Goal: Information Seeking & Learning: Learn about a topic

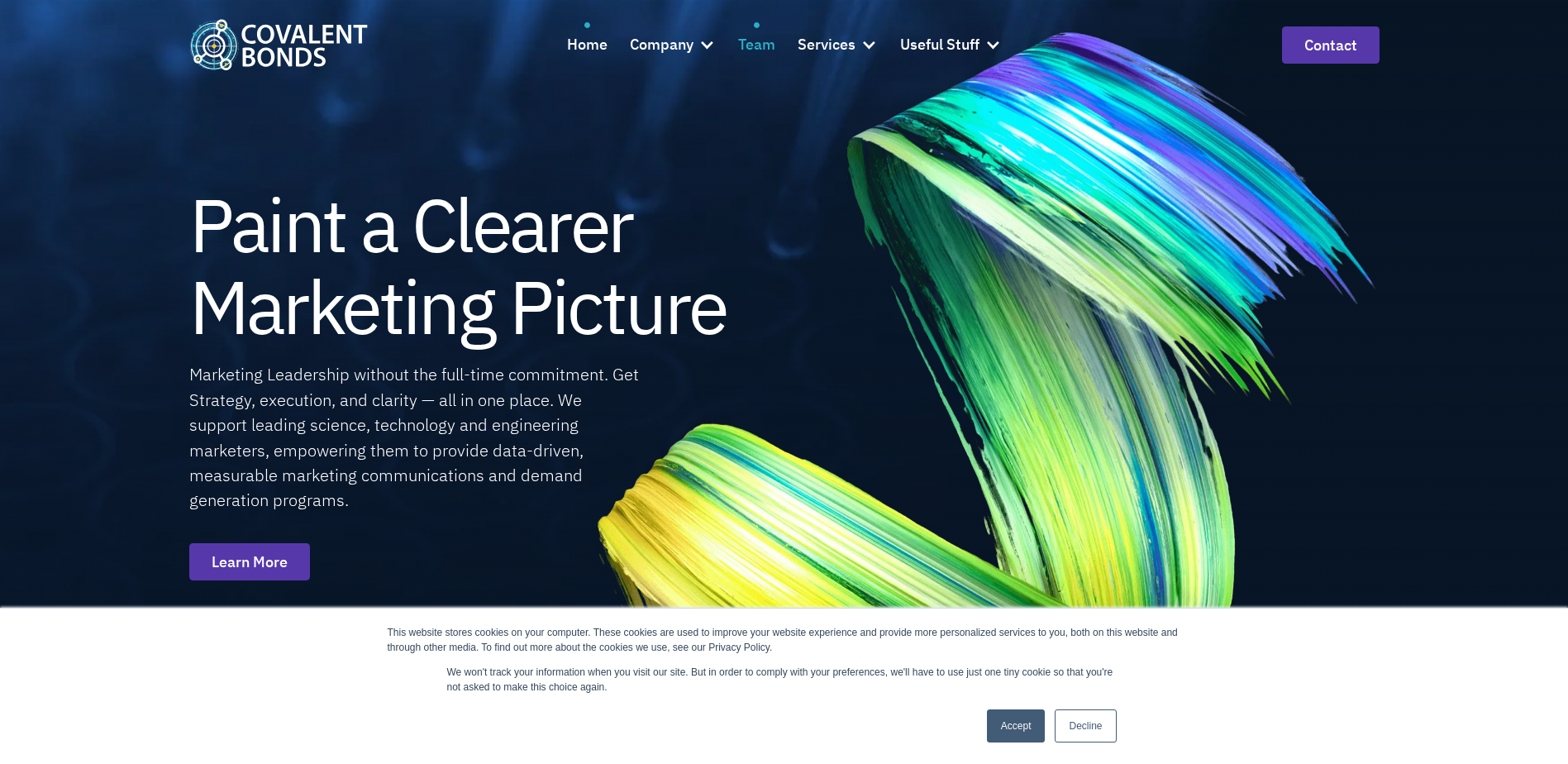
click at [748, 42] on div "Team" at bounding box center [757, 45] width 37 height 24
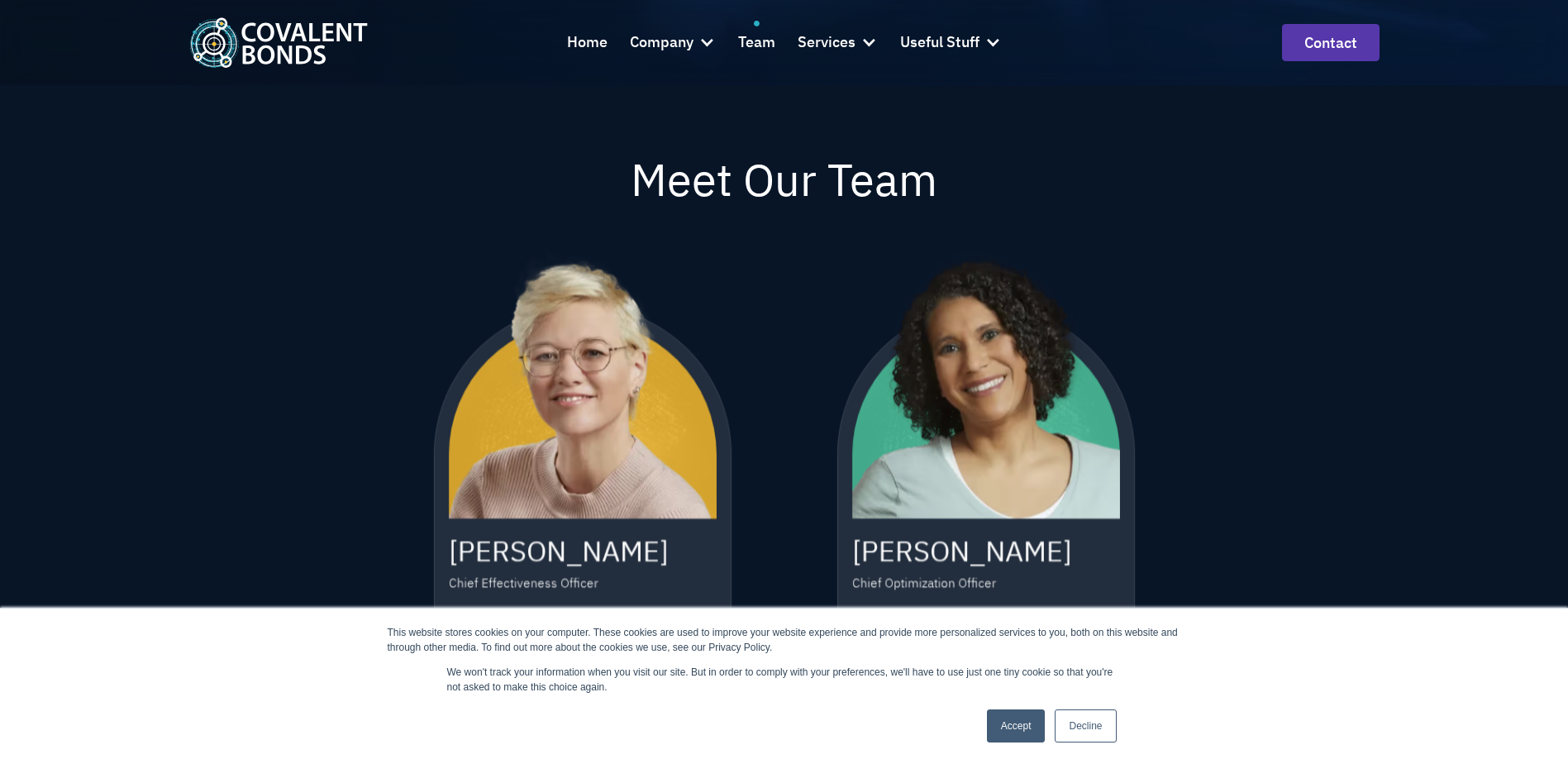
scroll to position [579, 0]
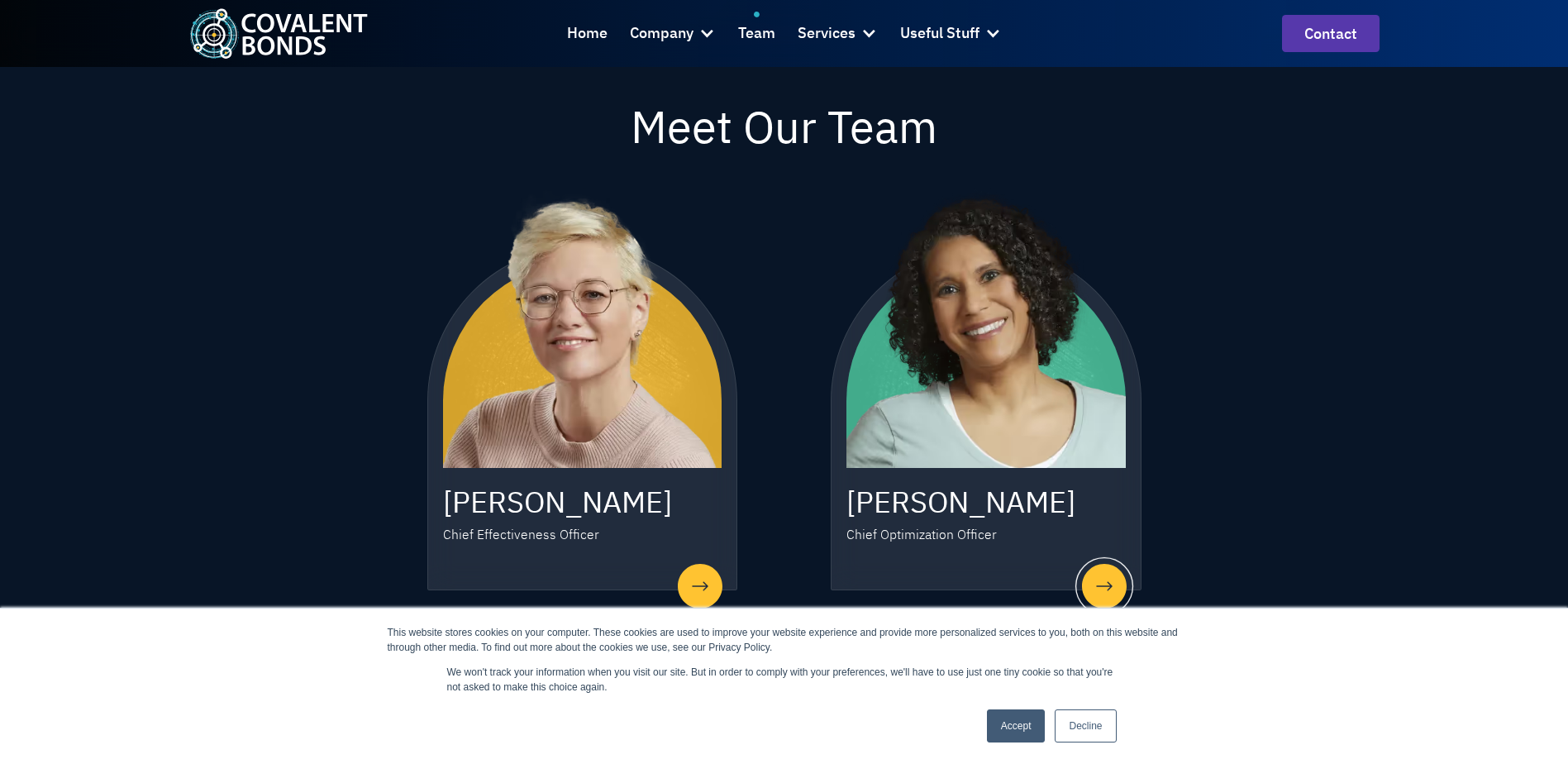
click at [1108, 587] on div at bounding box center [1104, 587] width 58 height 58
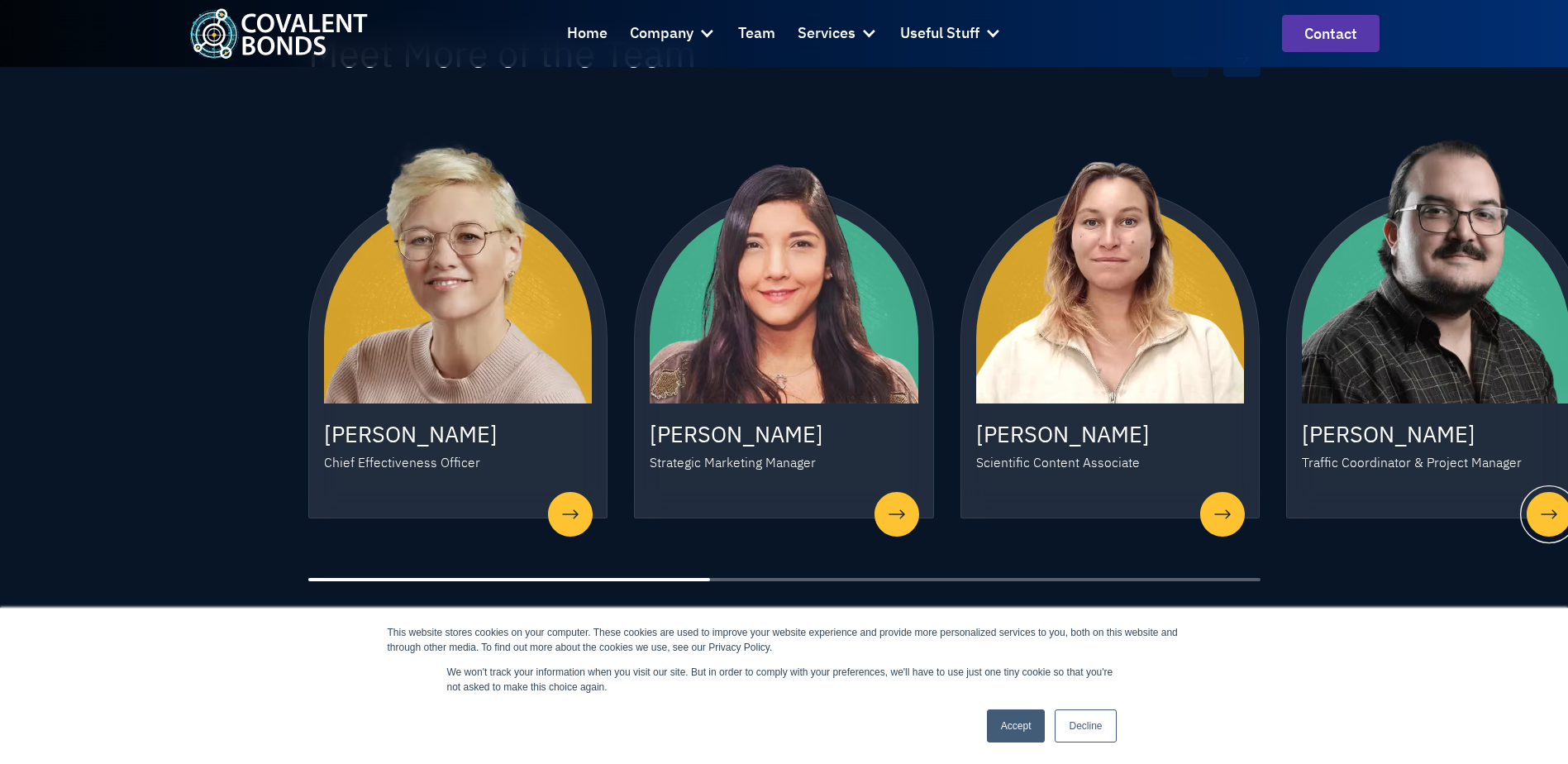
scroll to position [1489, 0]
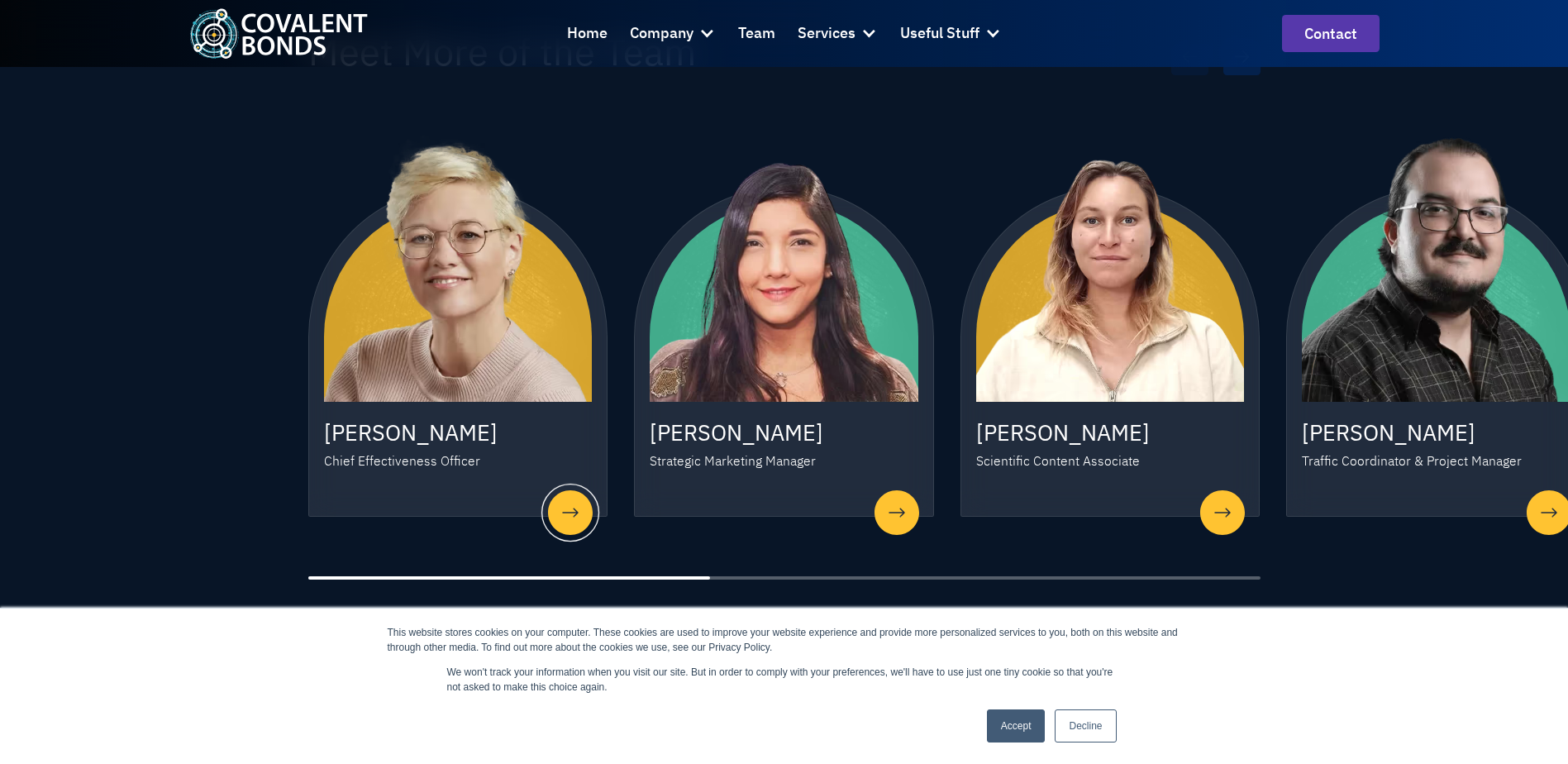
click at [572, 495] on div "1 / 7" at bounding box center [570, 513] width 58 height 58
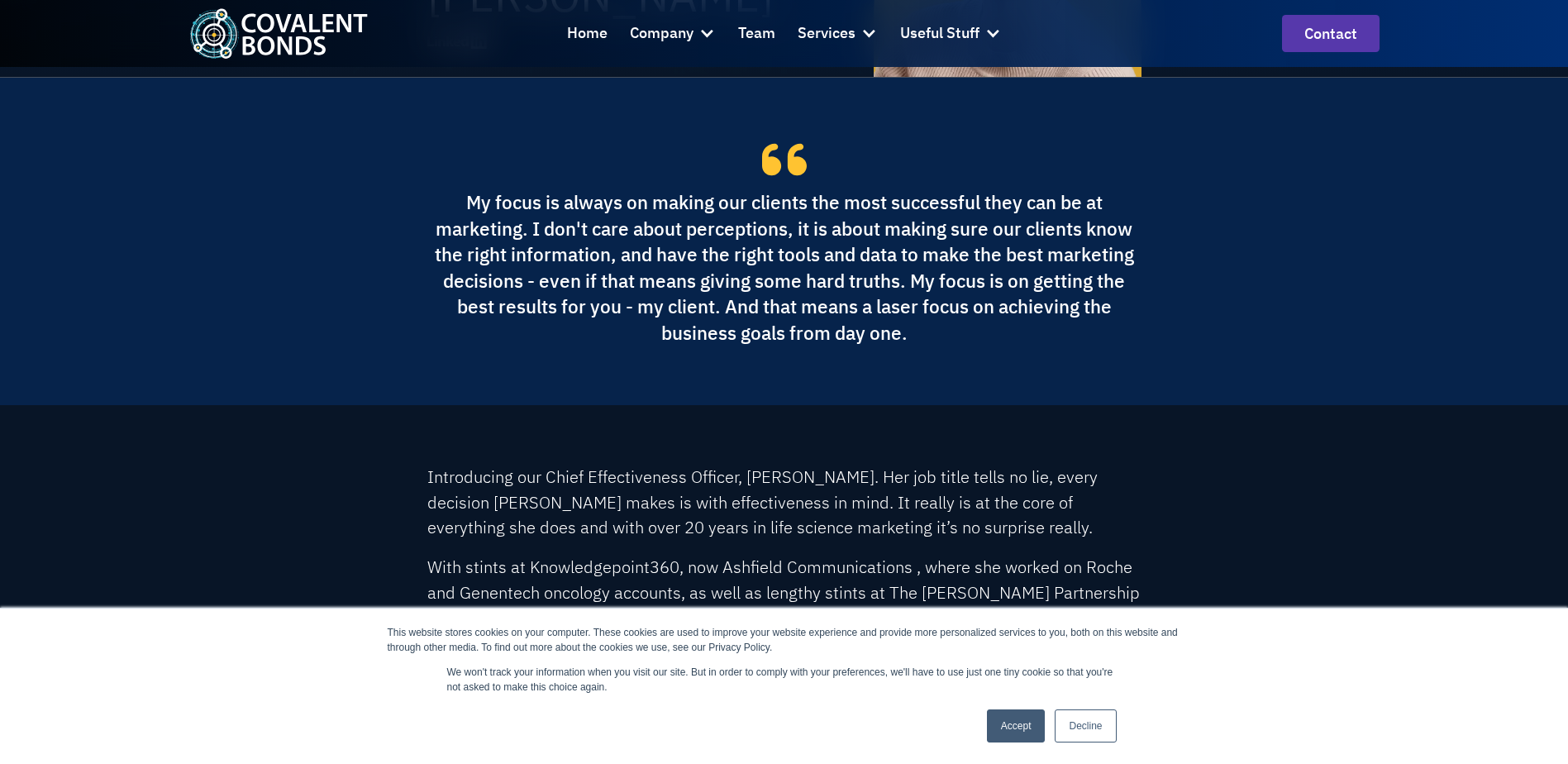
scroll to position [82, 0]
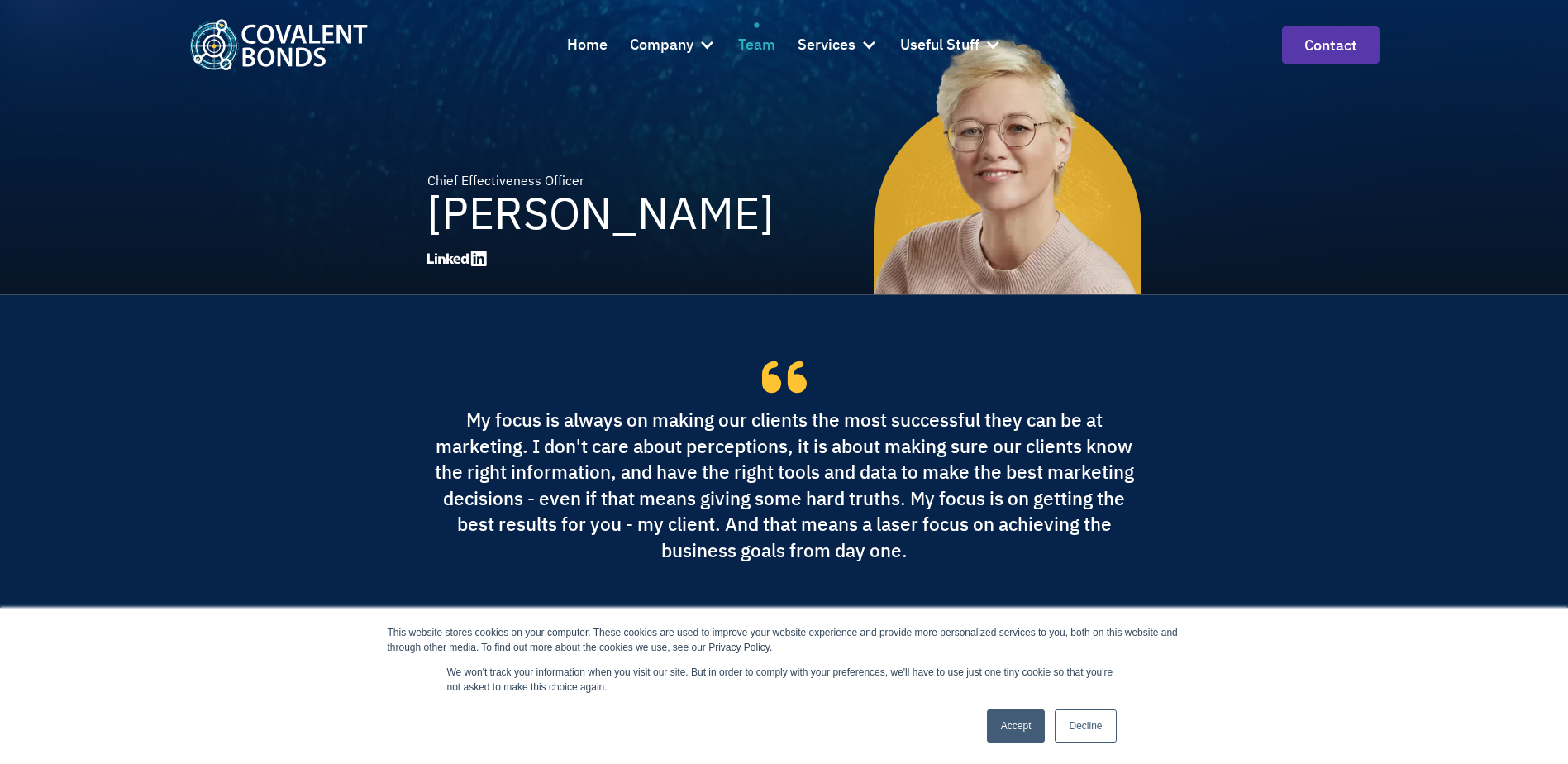
click at [745, 44] on div "Team" at bounding box center [757, 45] width 37 height 24
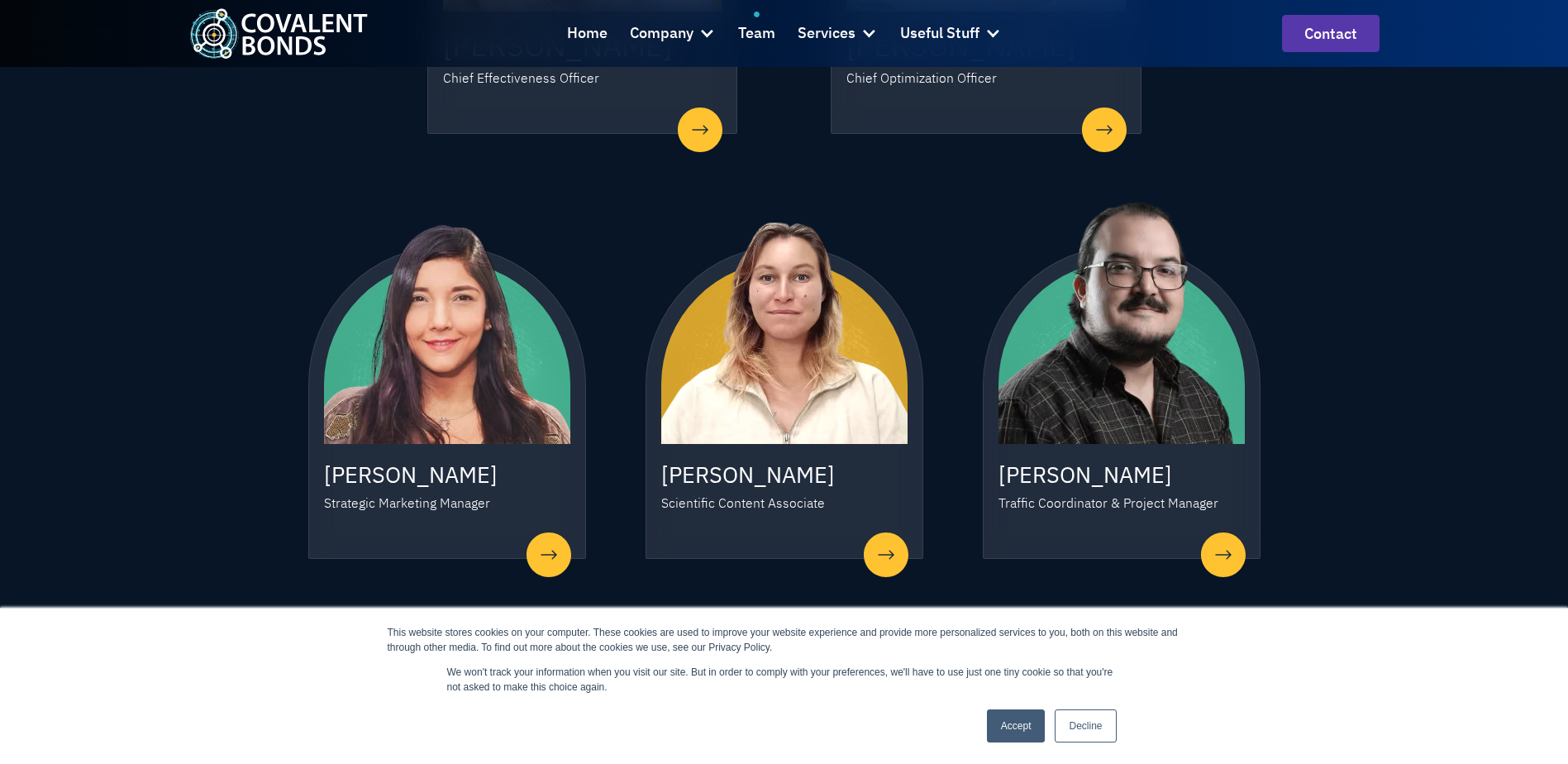
scroll to position [1076, 0]
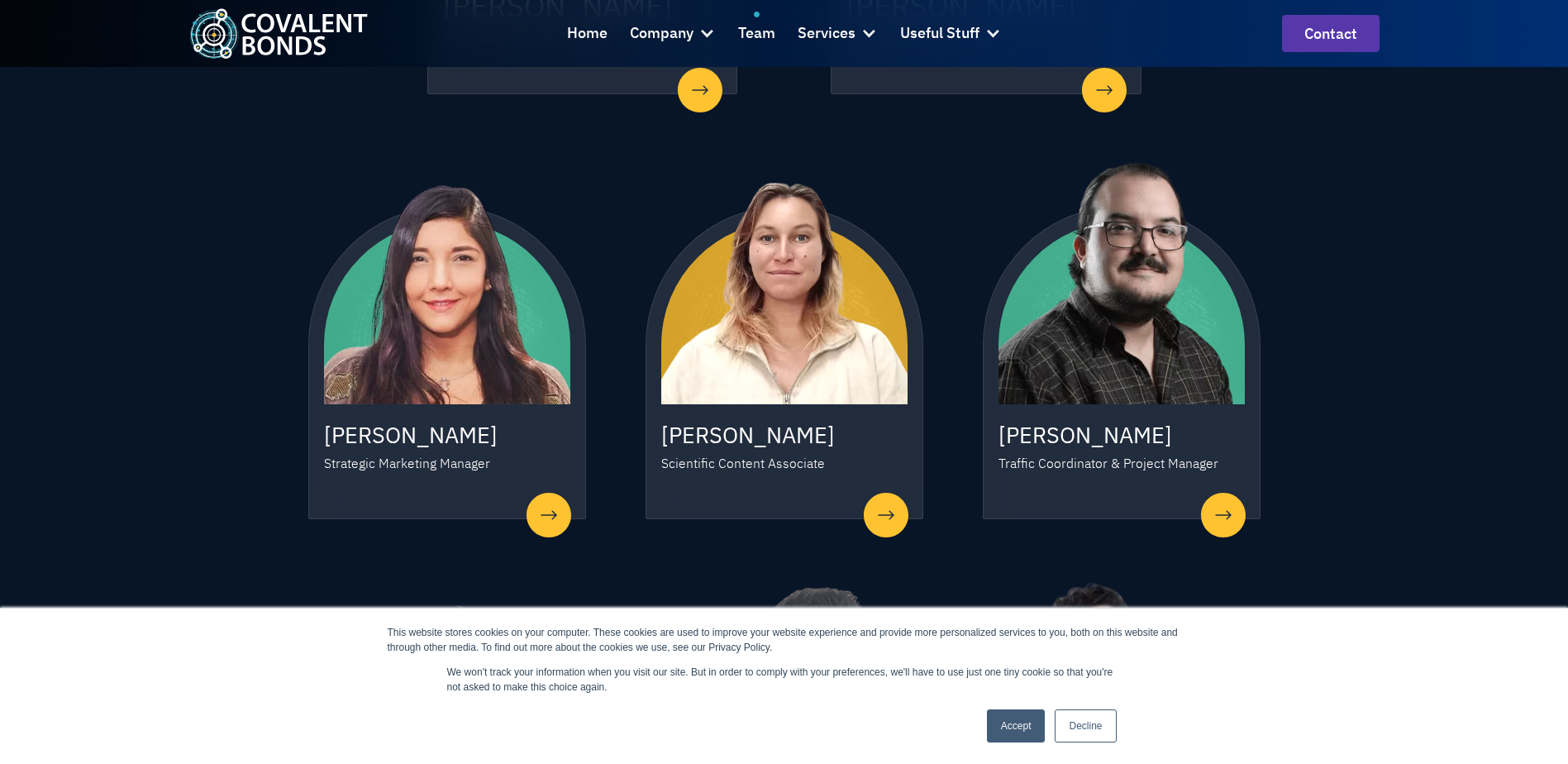
click at [547, 516] on img at bounding box center [447, 656] width 246 height 345
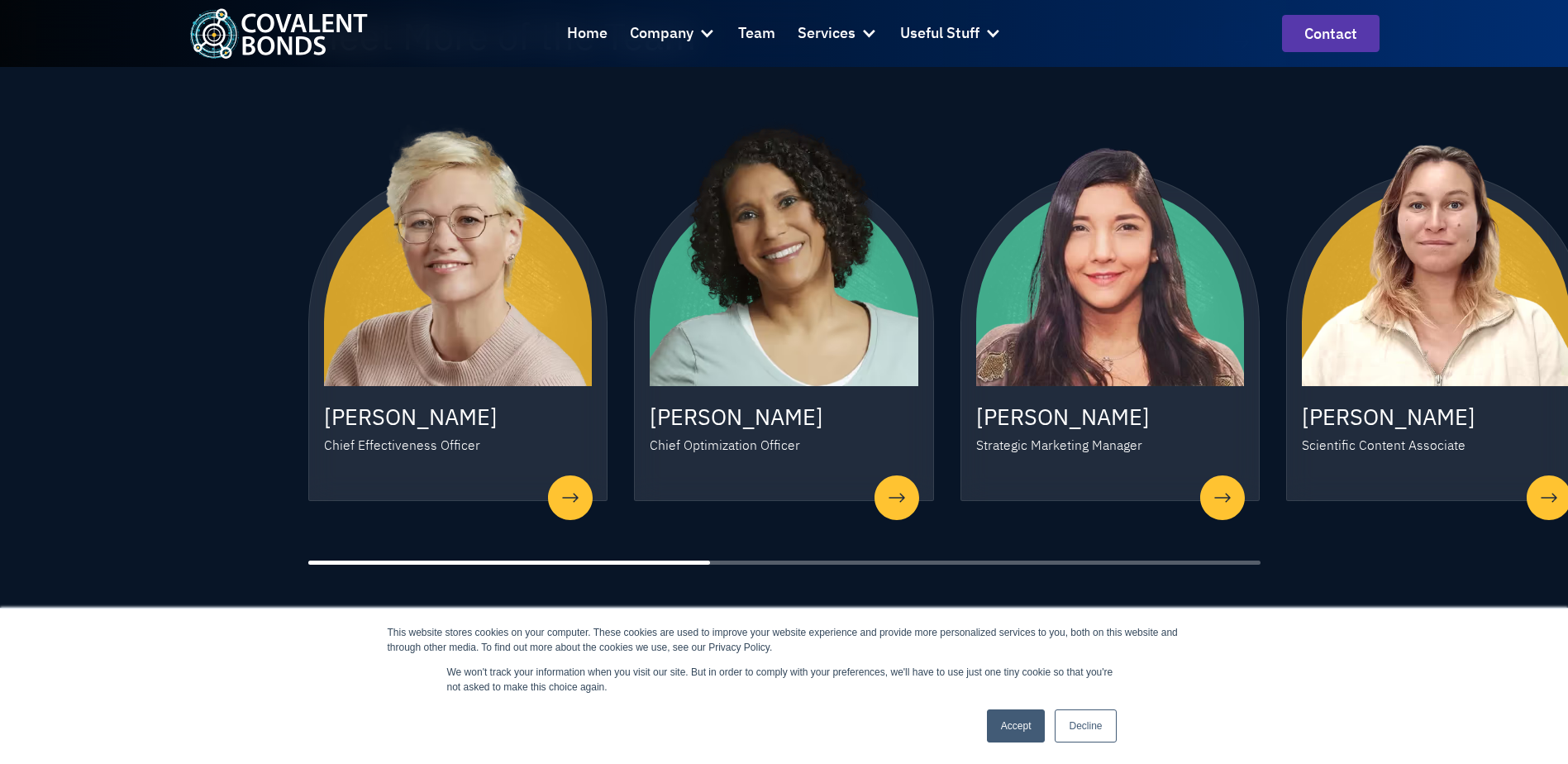
scroll to position [910, 0]
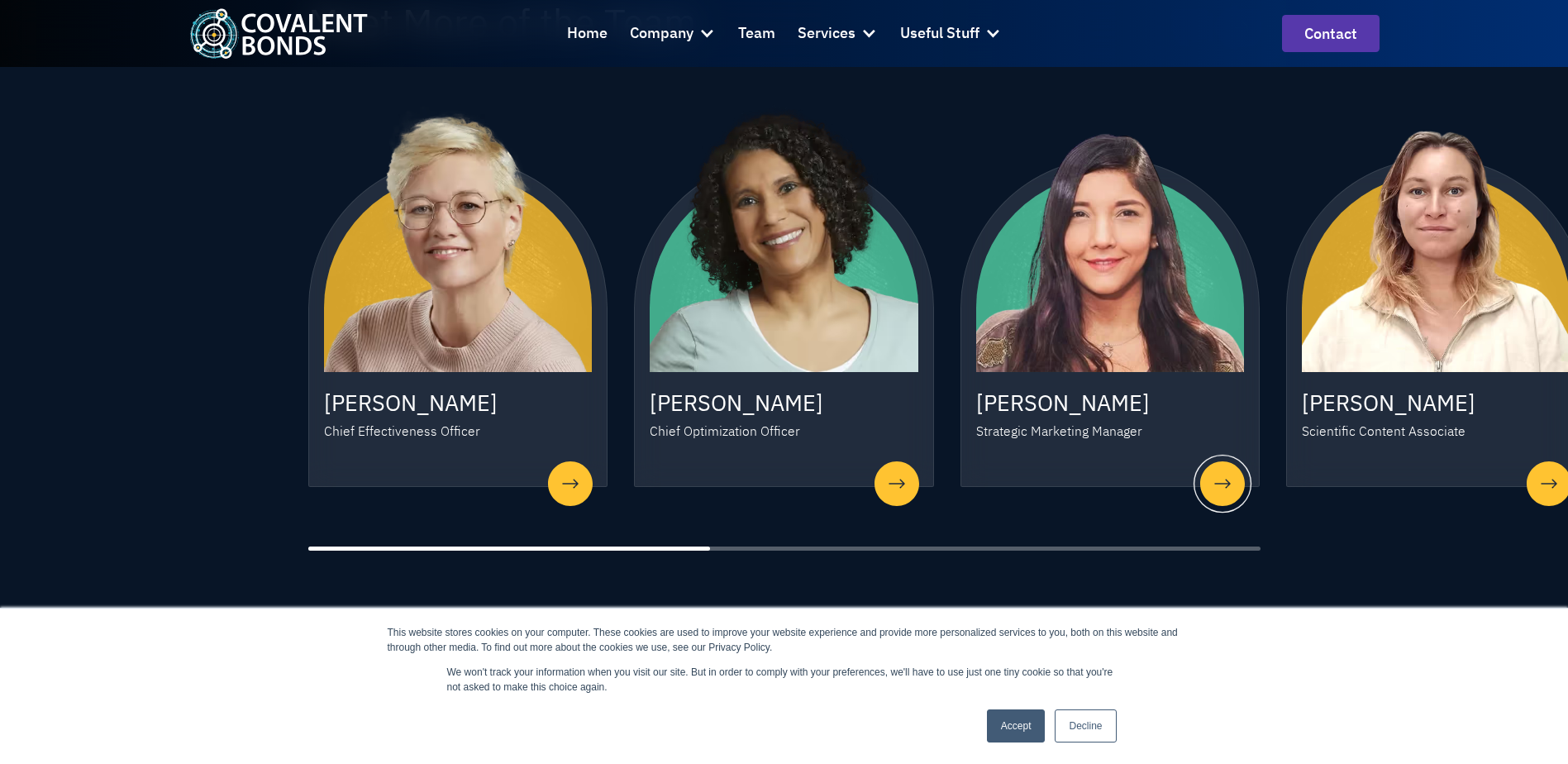
click at [1220, 475] on div "3 / 7" at bounding box center [1223, 483] width 58 height 58
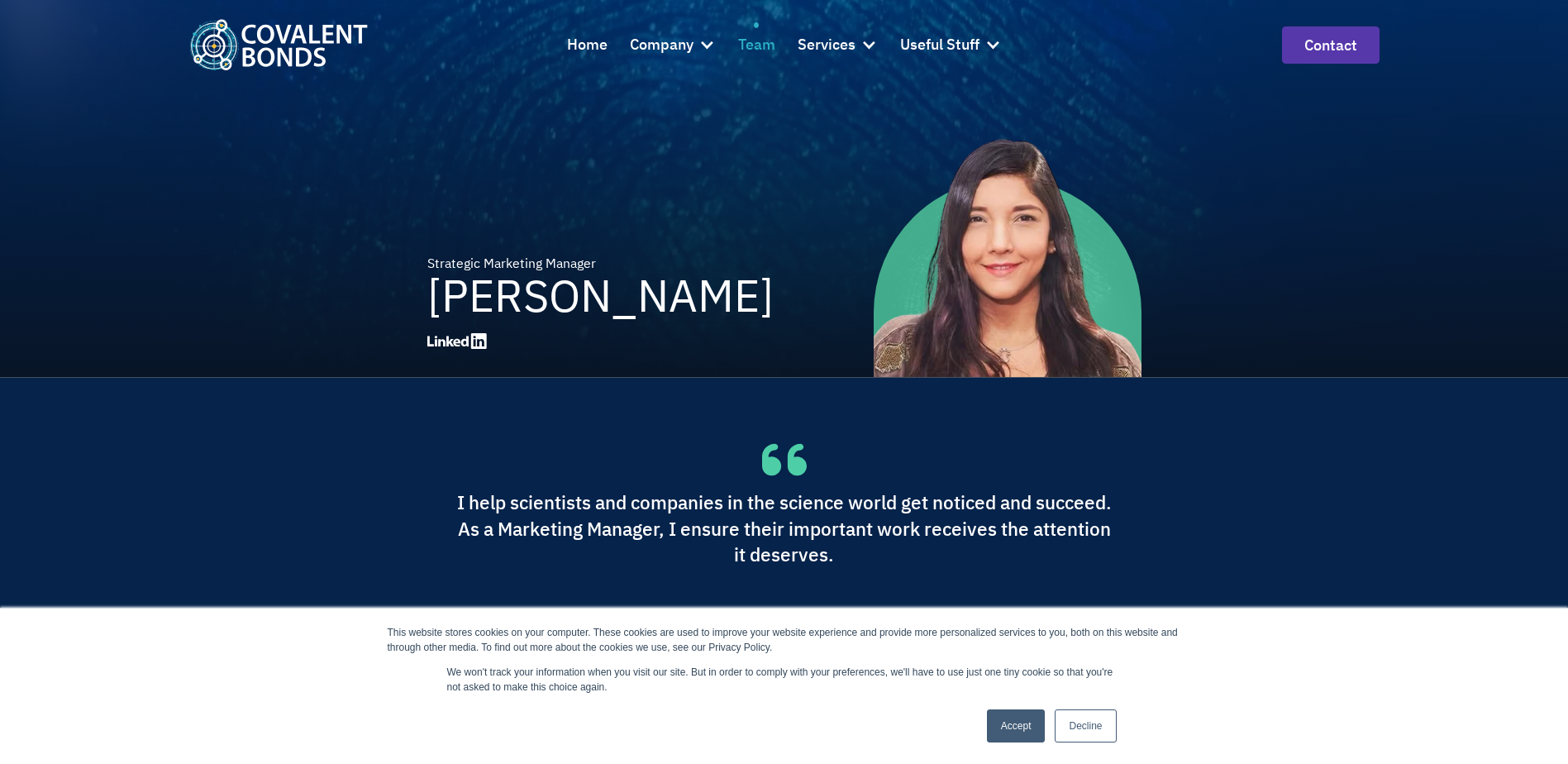
click at [753, 38] on div "Team" at bounding box center [757, 45] width 37 height 24
